Goal: Task Accomplishment & Management: Use online tool/utility

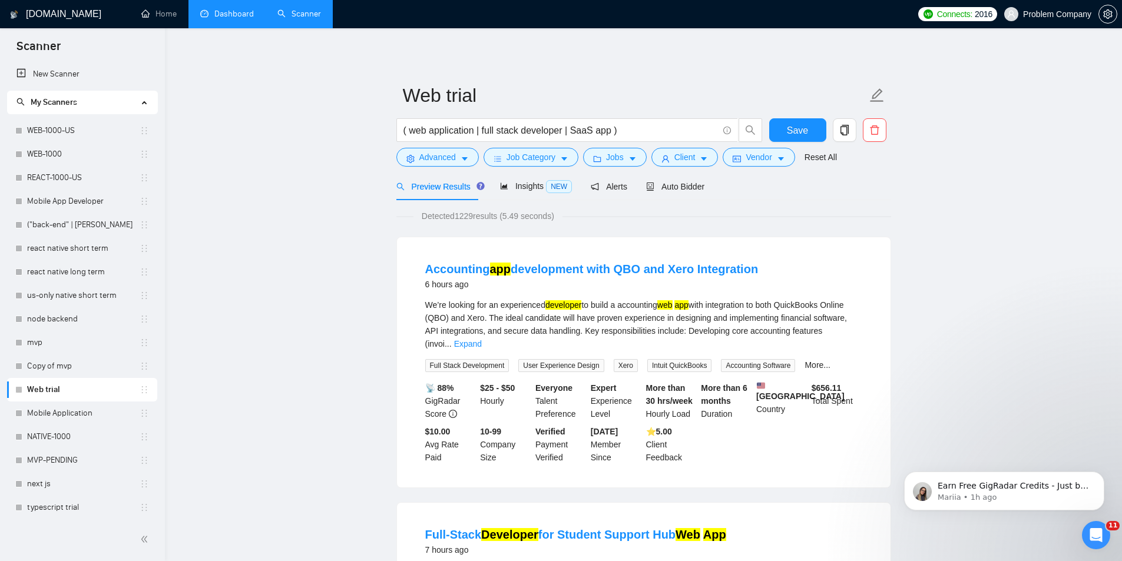
click at [237, 15] on link "Dashboard" at bounding box center [227, 14] width 54 height 10
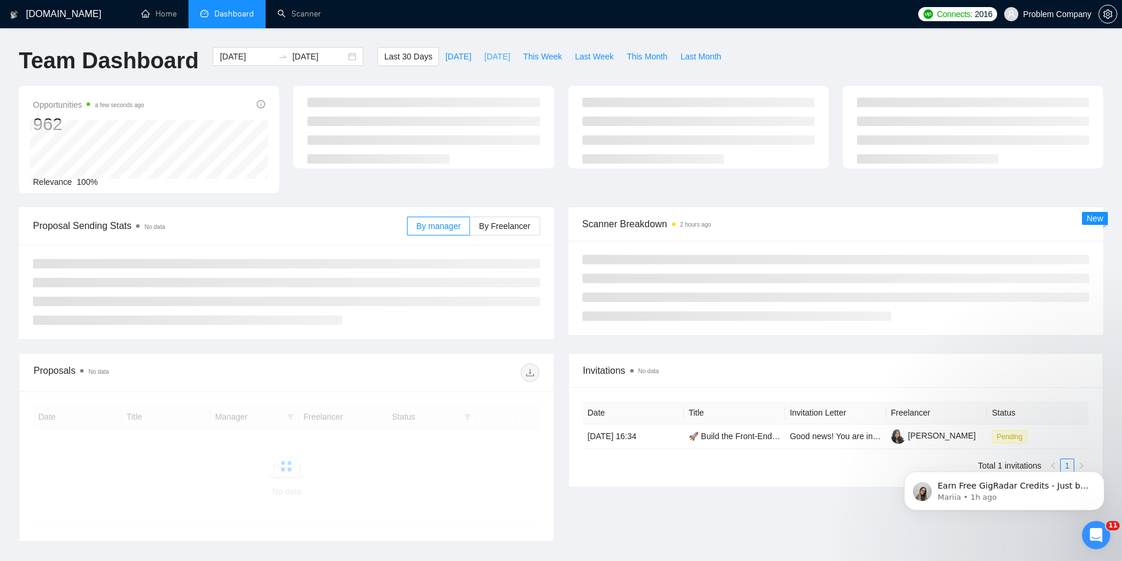
click at [493, 59] on span "[DATE]" at bounding box center [497, 56] width 26 height 13
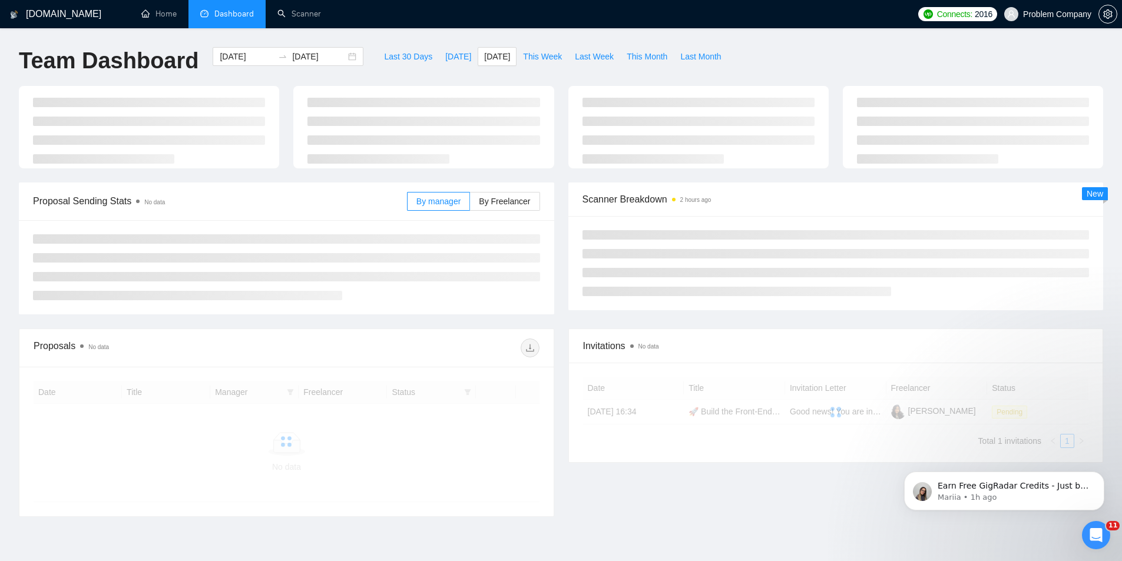
type input "[DATE]"
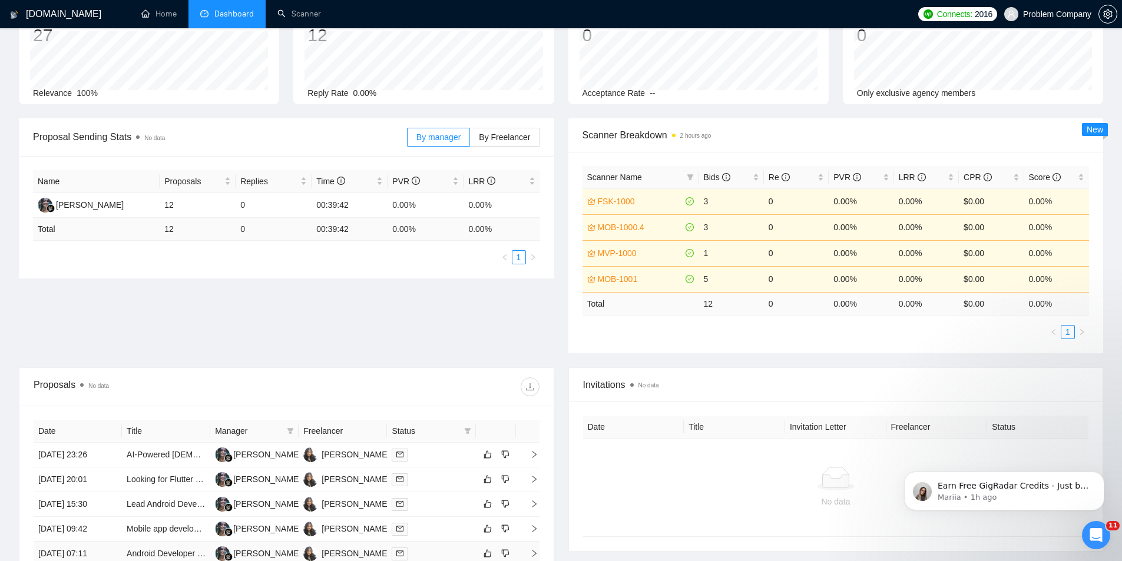
scroll to position [294, 0]
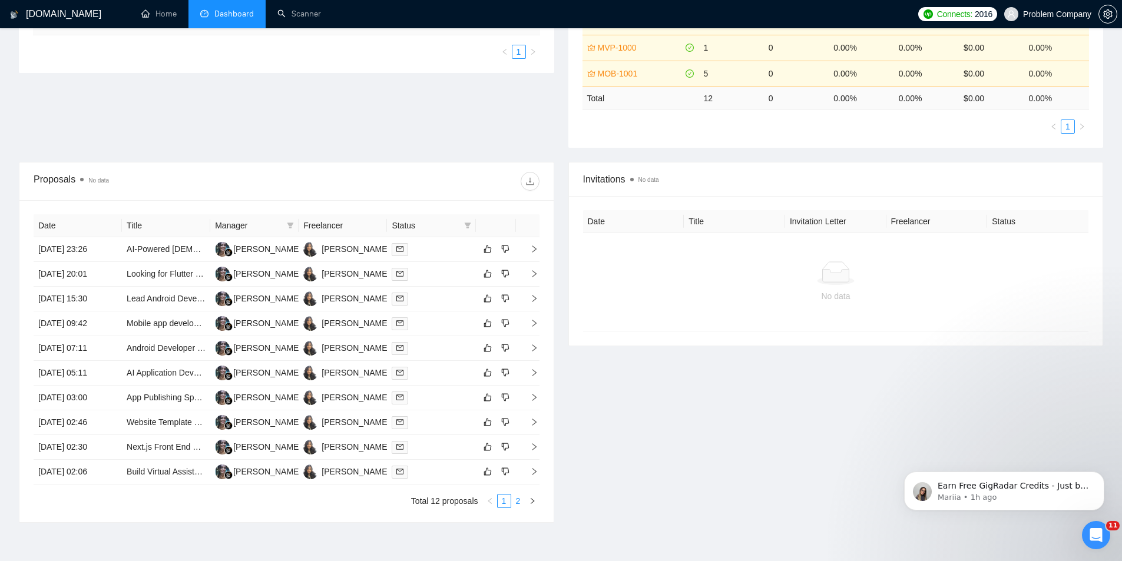
click at [519, 498] on link "2" at bounding box center [518, 501] width 13 height 13
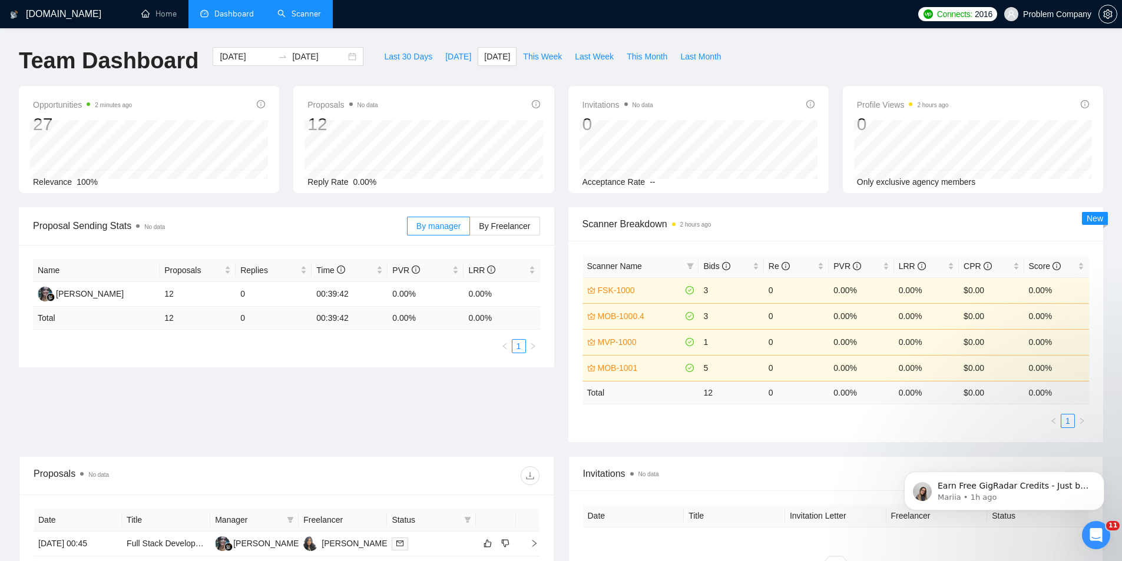
click at [300, 19] on link "Scanner" at bounding box center [299, 14] width 44 height 10
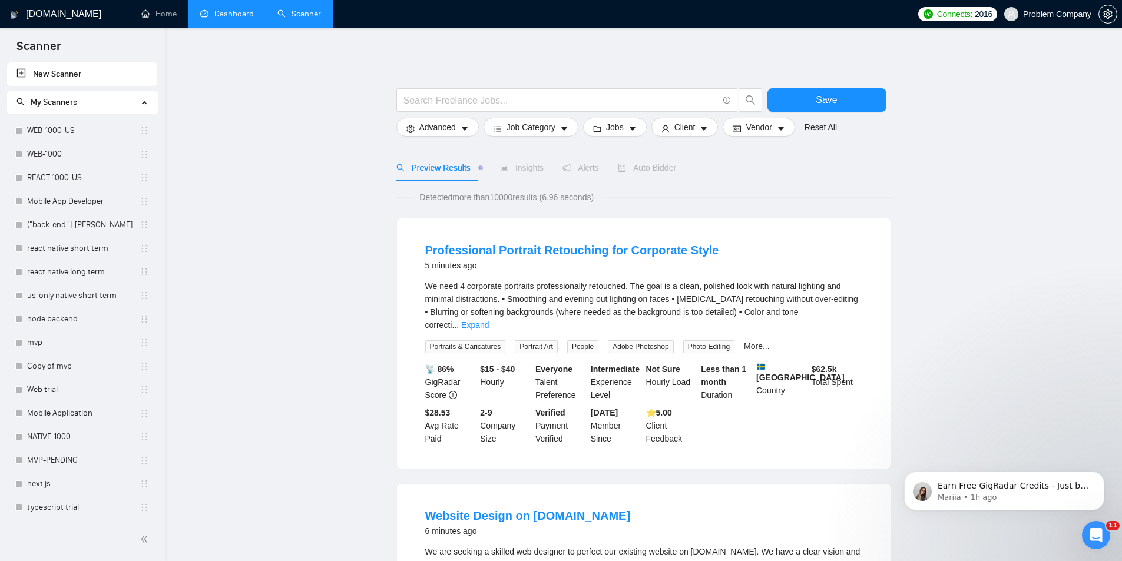
click at [212, 19] on link "Dashboard" at bounding box center [227, 14] width 54 height 10
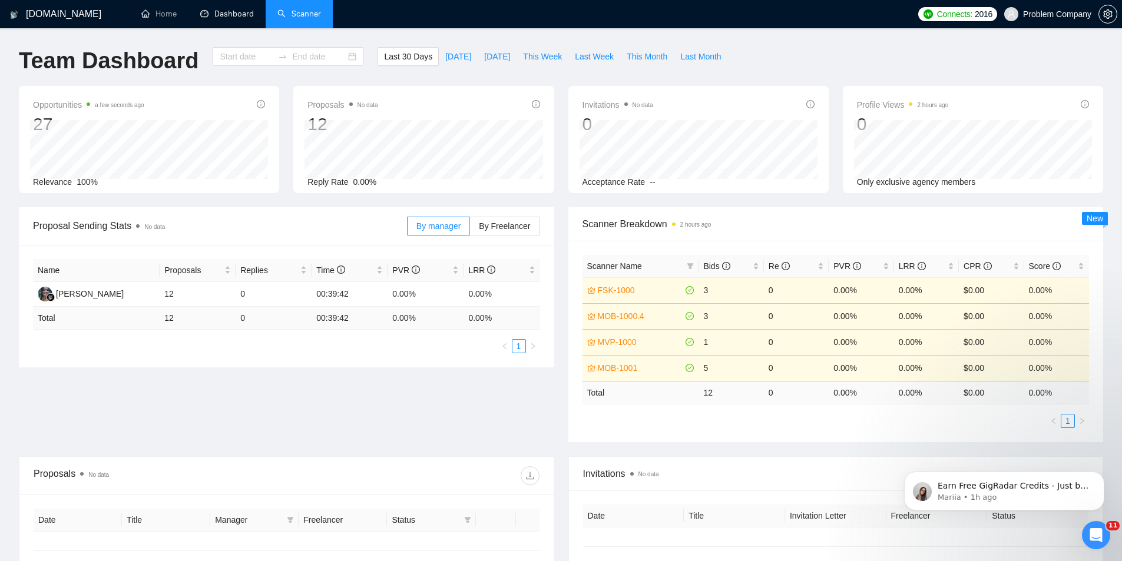
type input "[DATE]"
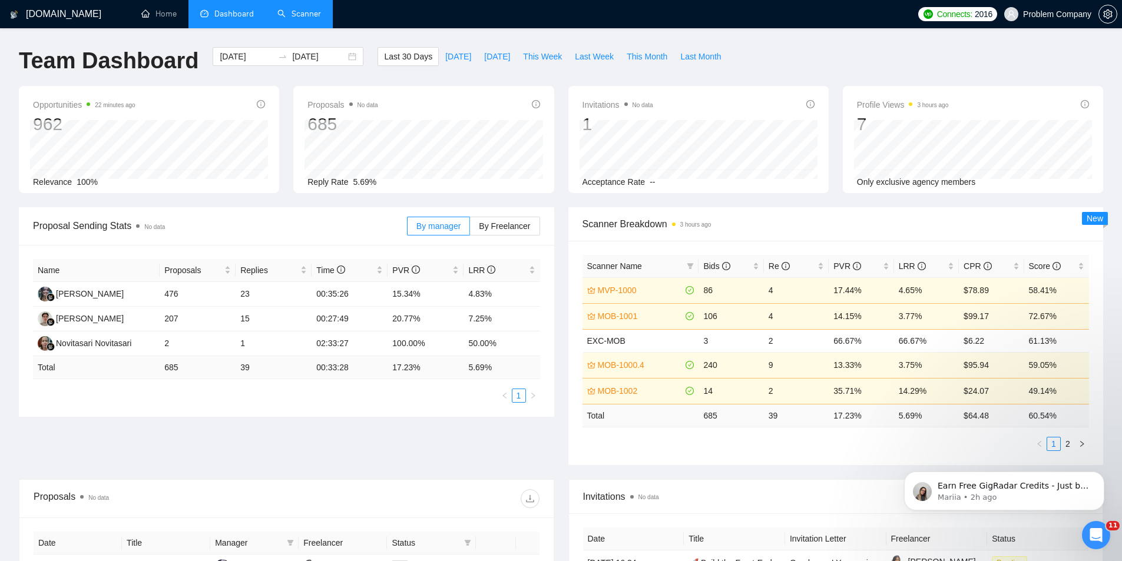
click at [292, 19] on link "Scanner" at bounding box center [299, 14] width 44 height 10
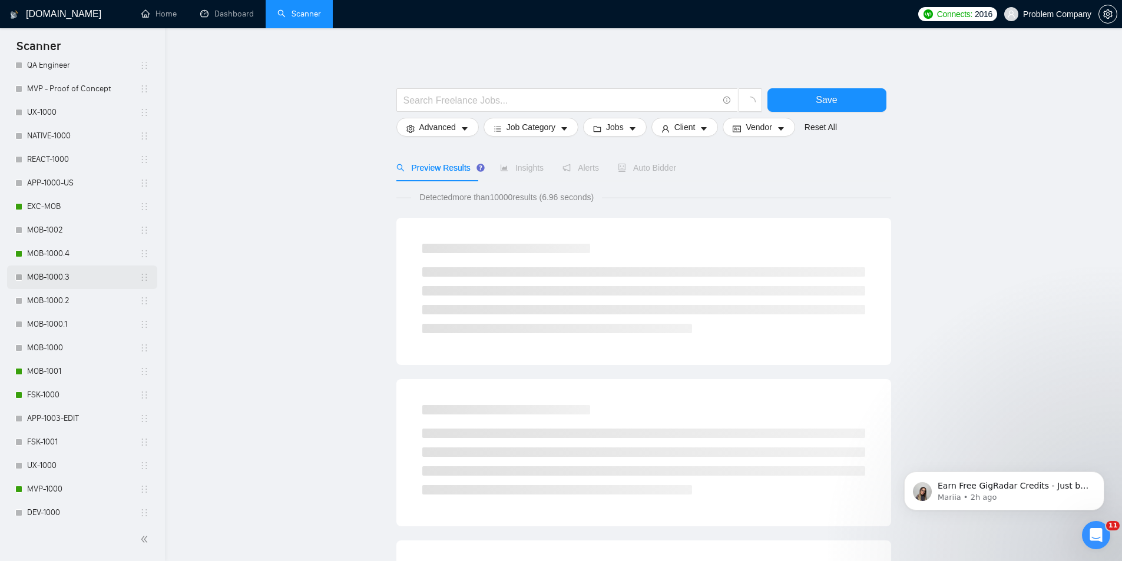
scroll to position [496, 0]
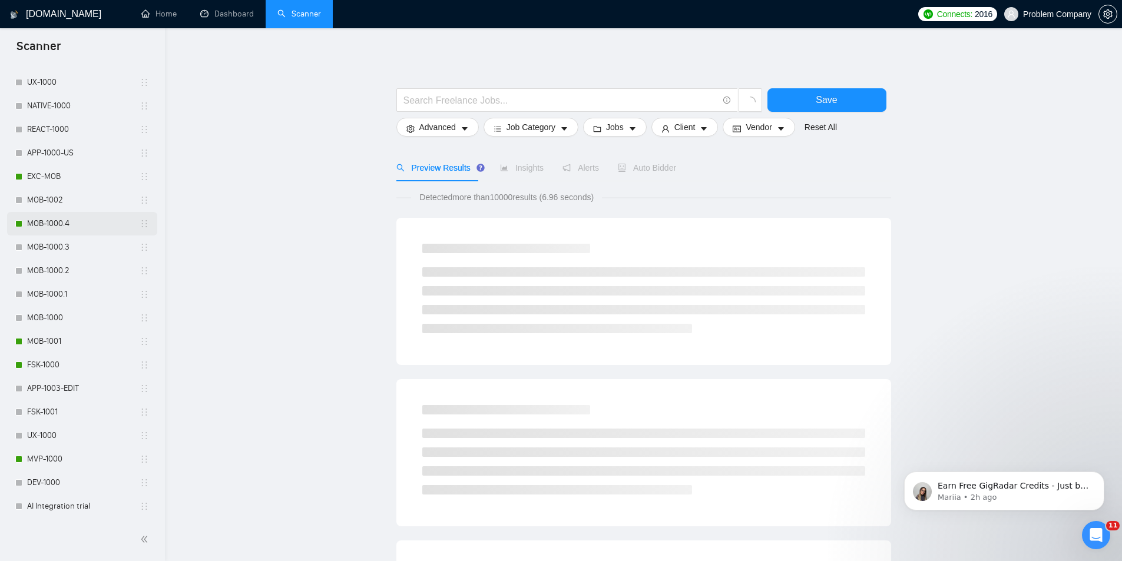
click at [78, 221] on link "MOB-1000.4" at bounding box center [83, 224] width 112 height 24
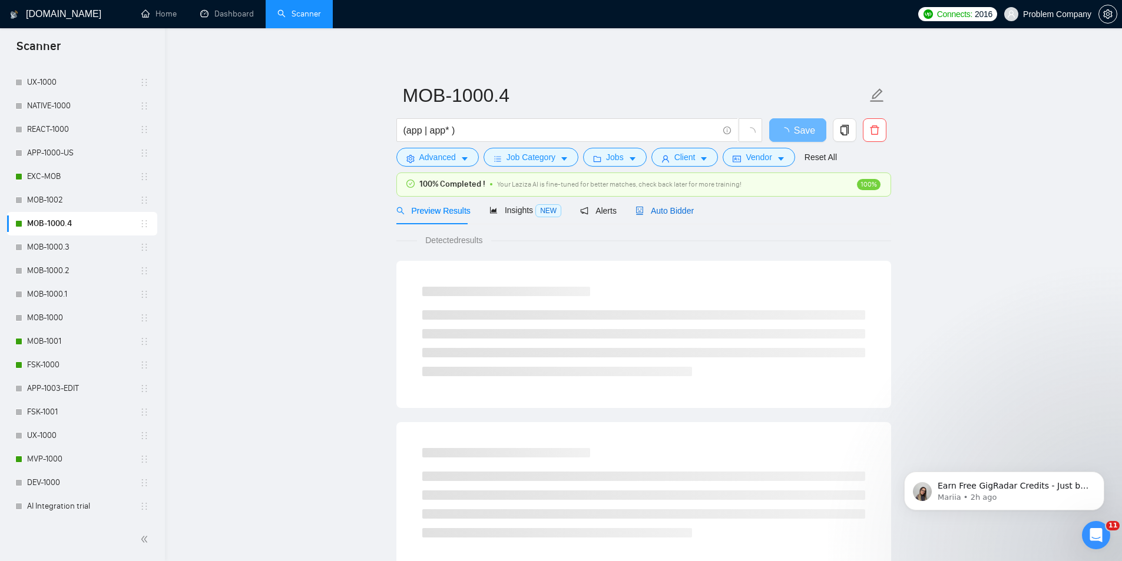
click at [670, 210] on span "Auto Bidder" at bounding box center [664, 210] width 58 height 9
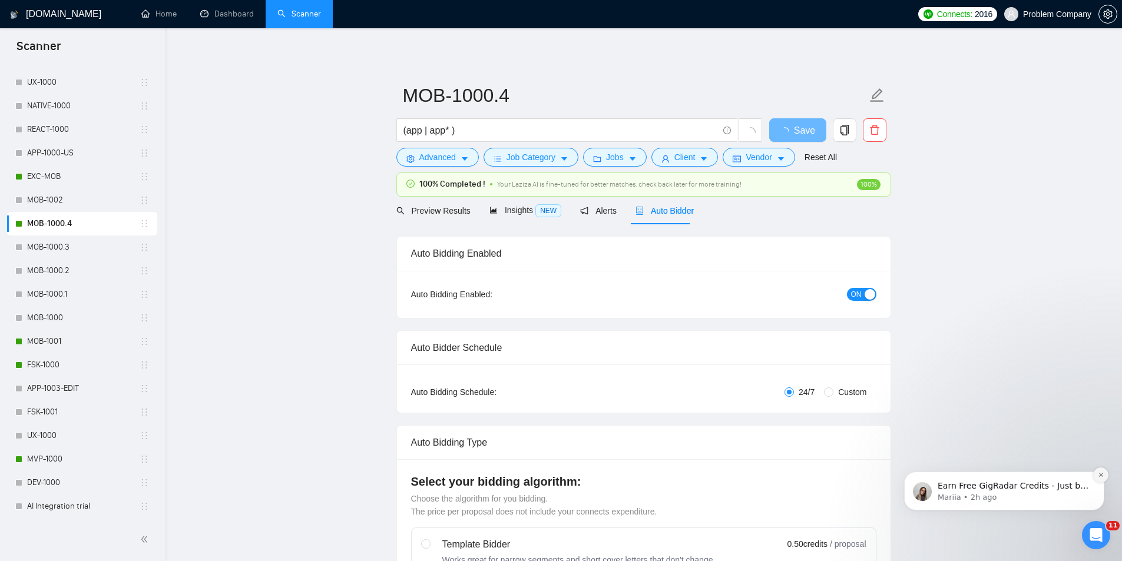
click at [1098, 478] on icon "Dismiss notification" at bounding box center [1100, 475] width 6 height 6
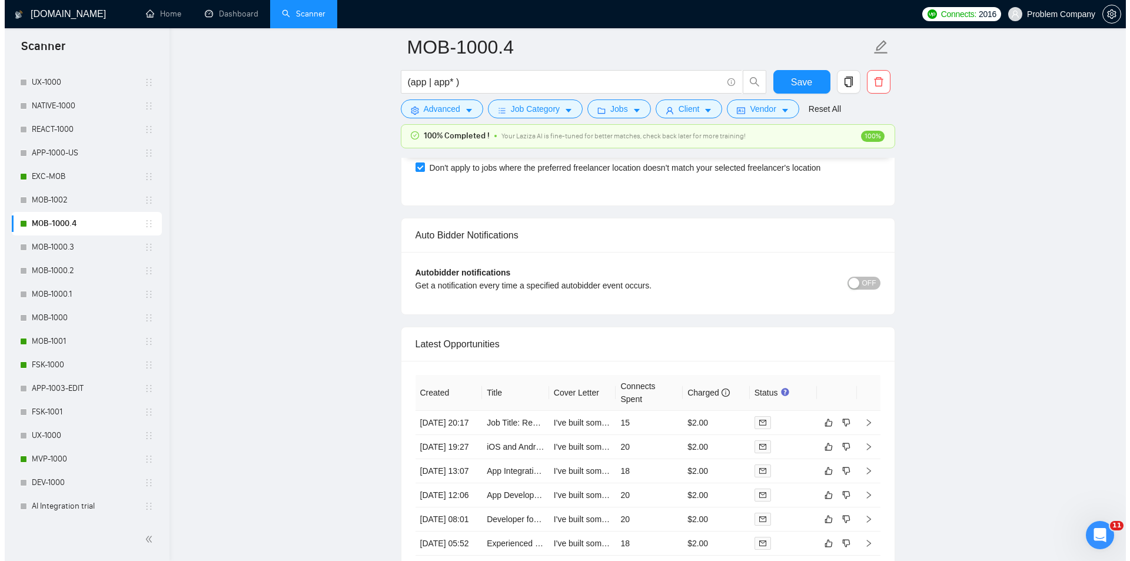
scroll to position [2767, 0]
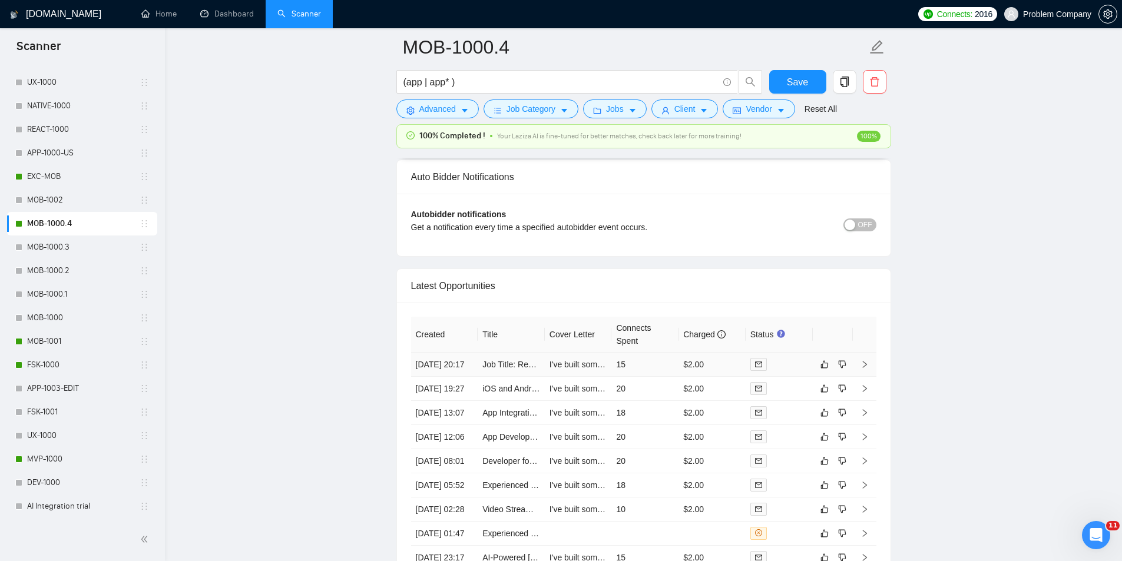
drag, startPoint x: 464, startPoint y: 378, endPoint x: 797, endPoint y: 293, distance: 343.8
click at [464, 377] on td "[DATE] 20:17" at bounding box center [444, 365] width 67 height 24
